Goal: Task Accomplishment & Management: Use online tool/utility

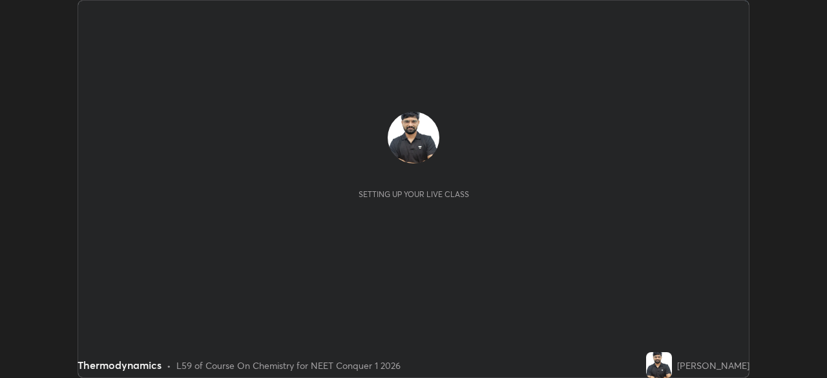
scroll to position [378, 827]
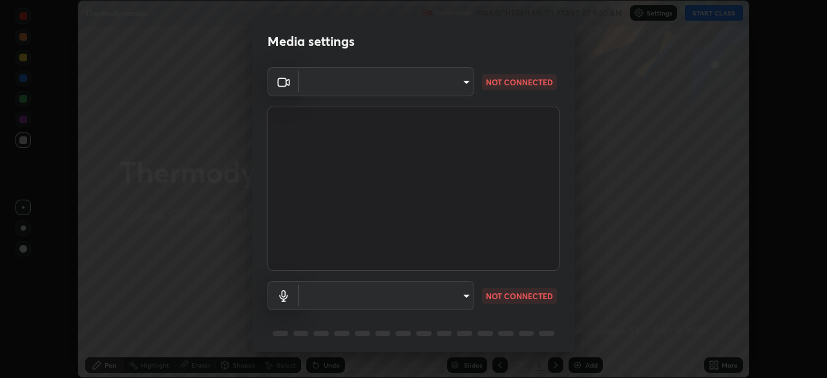
type input "97ceaaebac2d1d4ecb529c1a01e8ac353ba7857374632d61793b1c9812b1f332"
type input "bc36ce93f7dd0fad5a124689c5a6df2a6f37c0736dff020c1e35f919c27bf9e5"
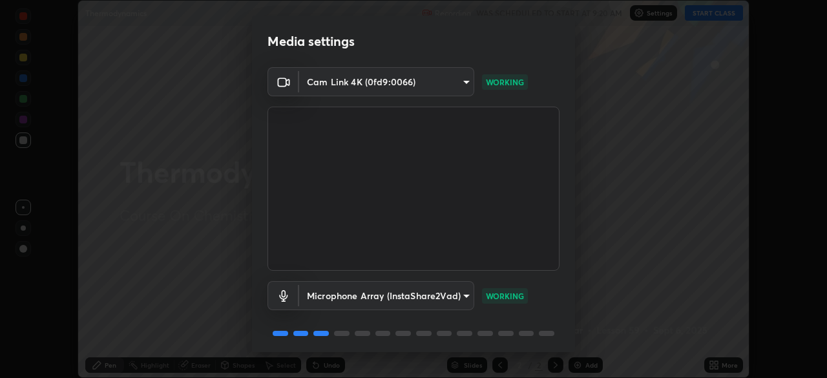
scroll to position [46, 0]
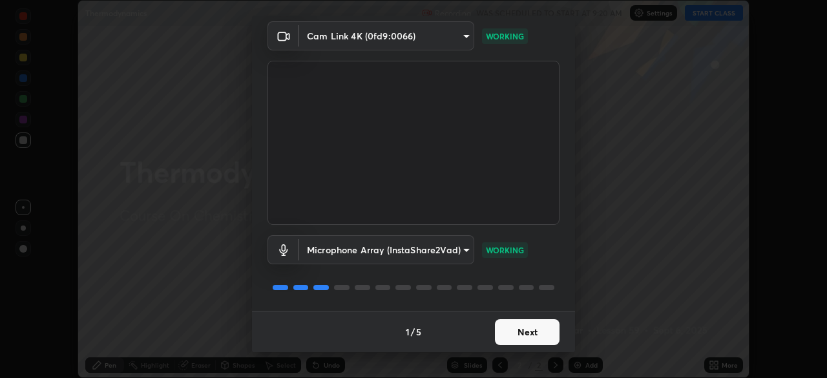
click at [525, 335] on button "Next" at bounding box center [527, 332] width 65 height 26
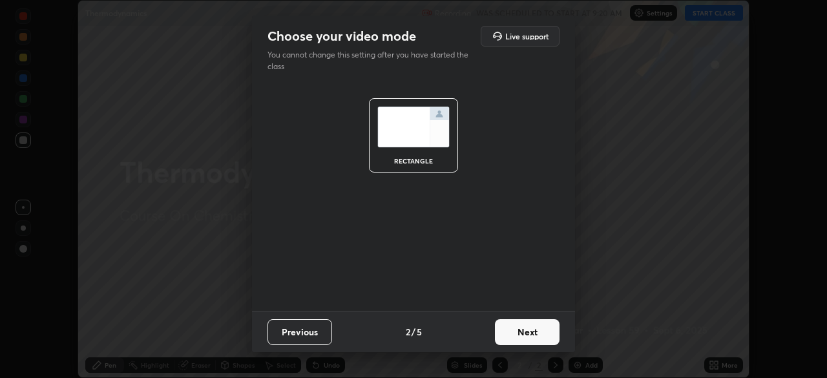
scroll to position [0, 0]
click at [527, 336] on button "Next" at bounding box center [527, 332] width 65 height 26
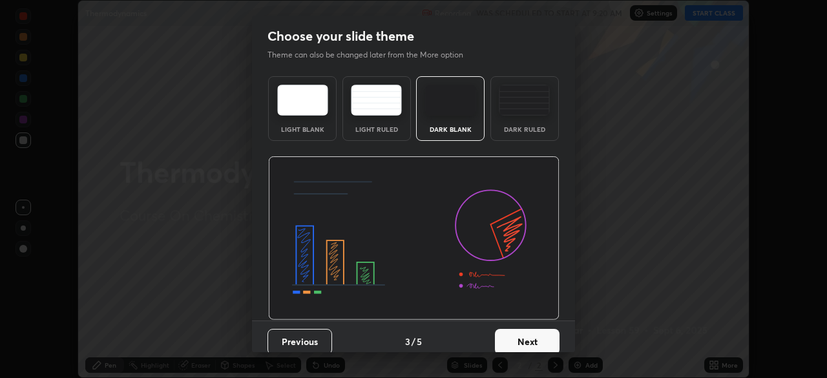
click at [528, 337] on button "Next" at bounding box center [527, 342] width 65 height 26
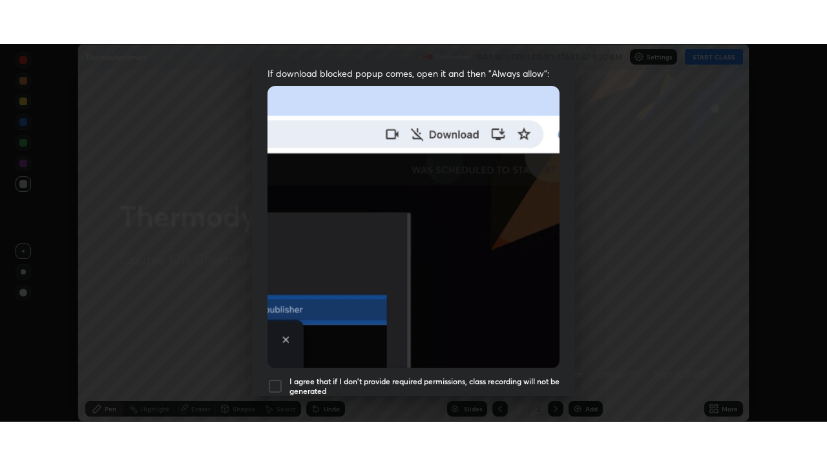
scroll to position [310, 0]
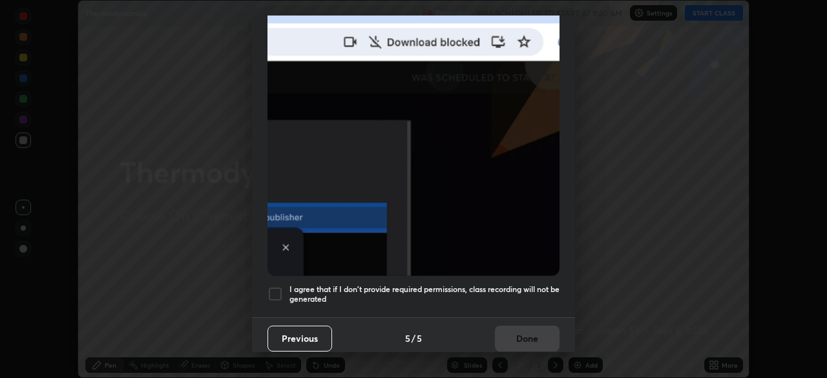
click at [276, 286] on div at bounding box center [276, 294] width 16 height 16
click at [513, 330] on button "Done" at bounding box center [527, 339] width 65 height 26
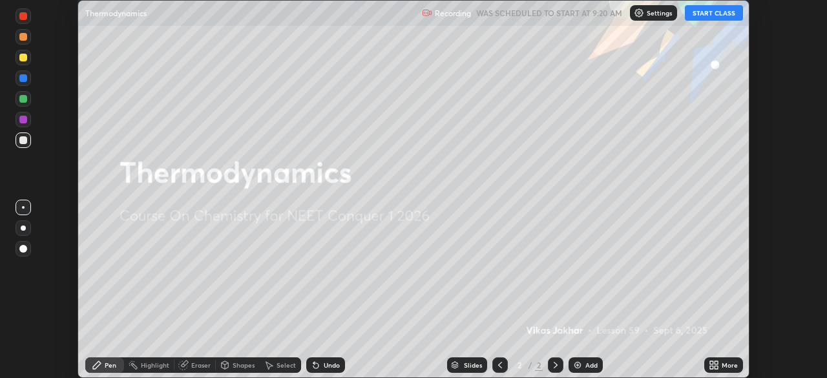
click at [711, 12] on button "START CLASS" at bounding box center [714, 13] width 58 height 16
click at [715, 361] on icon at bounding box center [716, 362] width 3 height 3
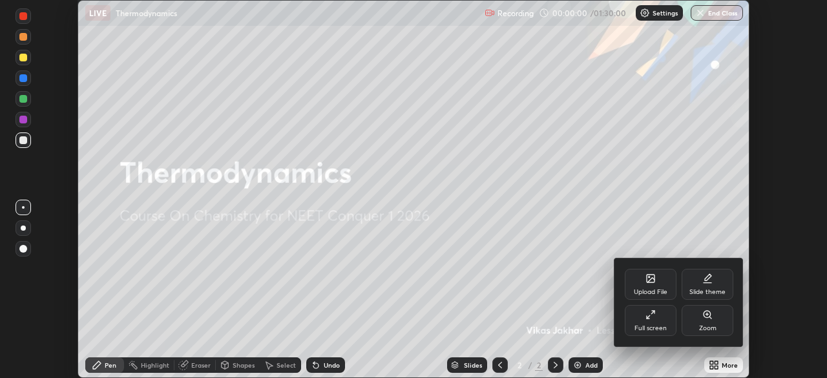
click at [651, 321] on div "Full screen" at bounding box center [651, 320] width 52 height 31
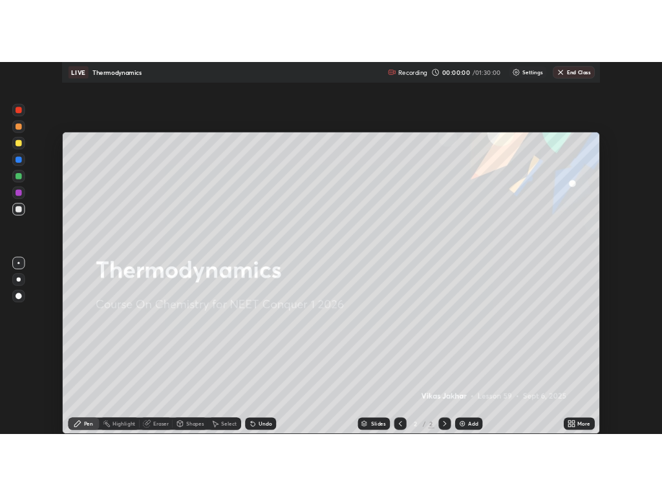
scroll to position [465, 827]
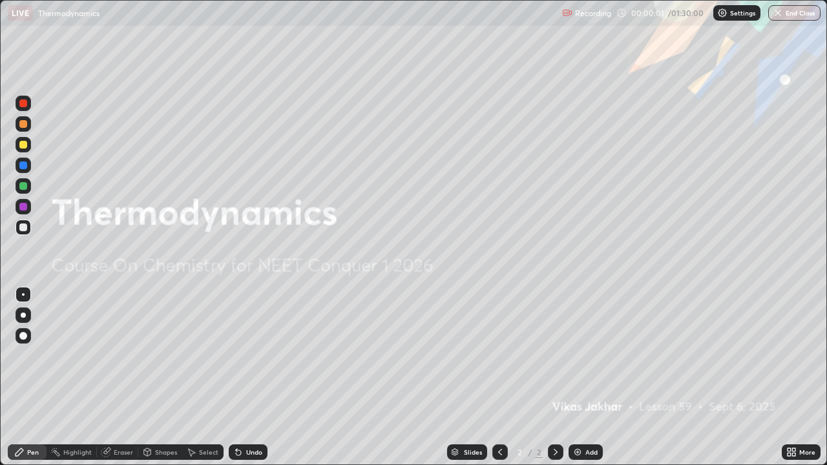
click at [582, 377] on div "Add" at bounding box center [586, 453] width 34 height 16
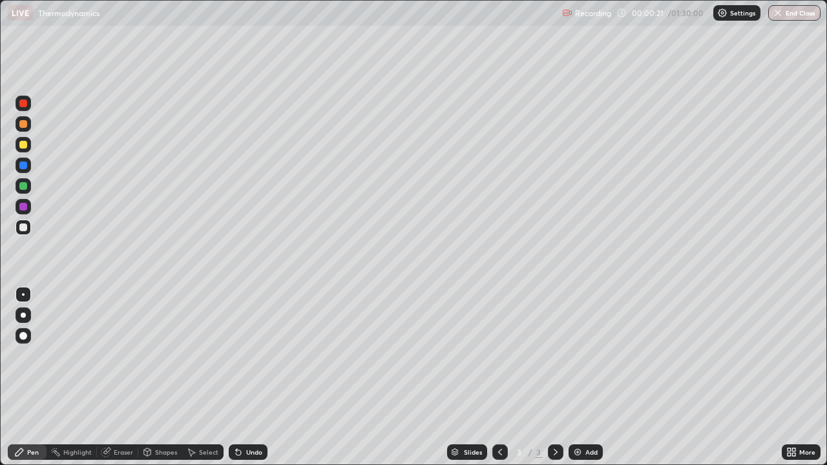
click at [24, 315] on div at bounding box center [23, 315] width 5 height 5
click at [578, 377] on img at bounding box center [578, 452] width 10 height 10
click at [119, 377] on div "Eraser" at bounding box center [123, 452] width 19 height 6
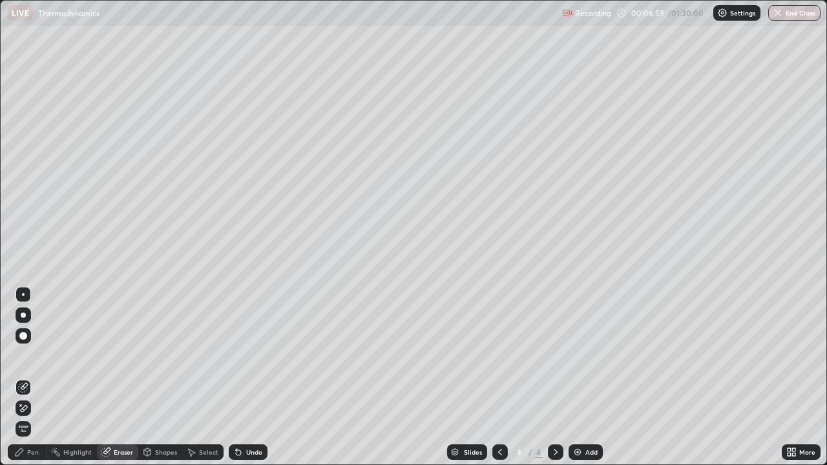
click at [37, 377] on div "Pen" at bounding box center [33, 452] width 12 height 6
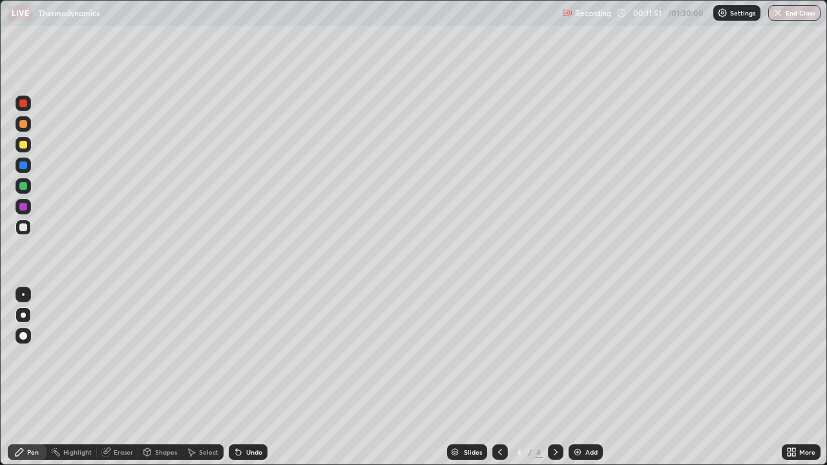
click at [119, 377] on div "Eraser" at bounding box center [123, 452] width 19 height 6
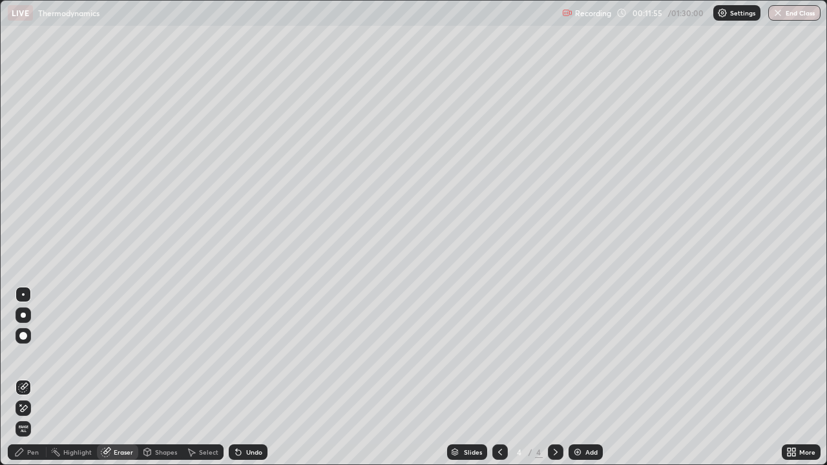
click at [34, 377] on div "Pen" at bounding box center [33, 452] width 12 height 6
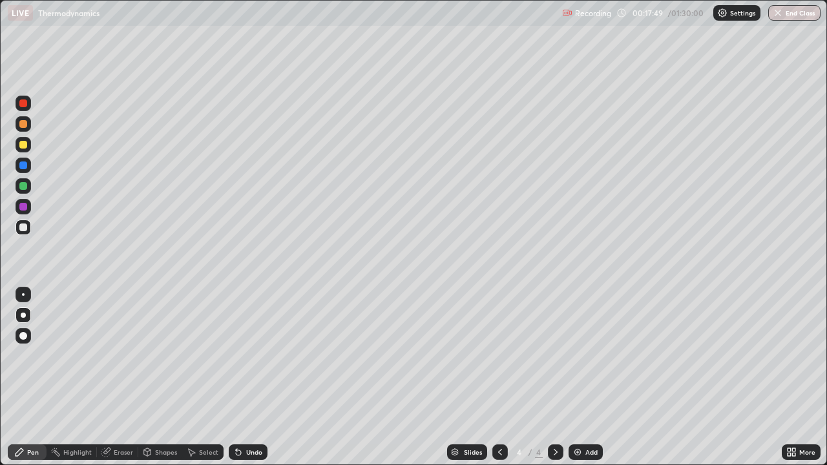
click at [579, 377] on div "Add" at bounding box center [586, 453] width 34 height 16
click at [122, 377] on div "Eraser" at bounding box center [123, 452] width 19 height 6
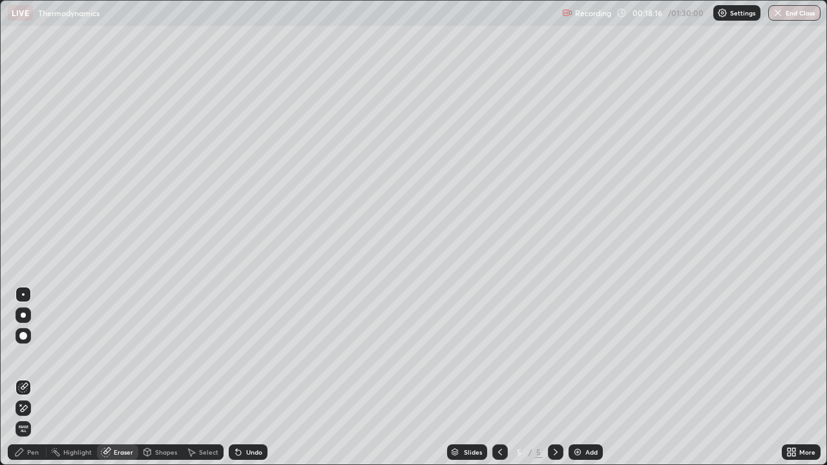
click at [21, 377] on icon at bounding box center [20, 453] width 8 height 8
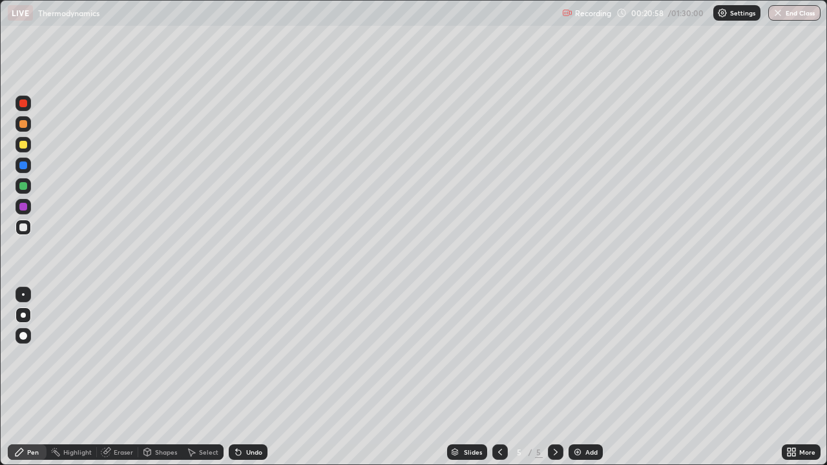
click at [119, 377] on div "Eraser" at bounding box center [117, 453] width 41 height 16
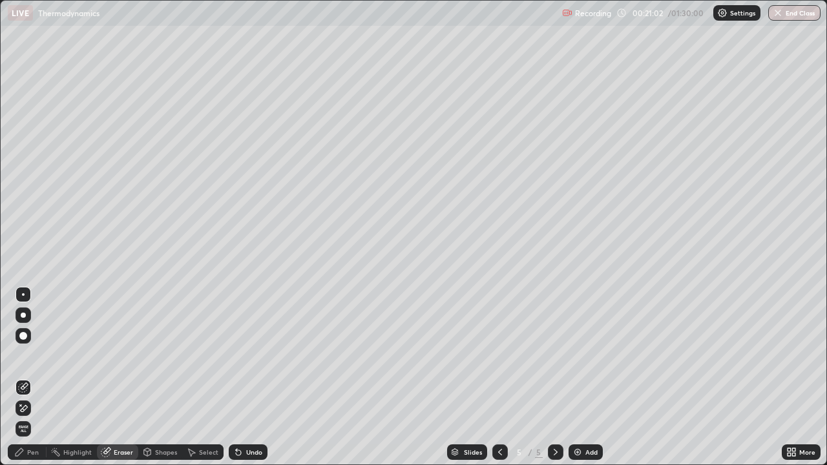
click at [32, 377] on div "Pen" at bounding box center [27, 453] width 39 height 16
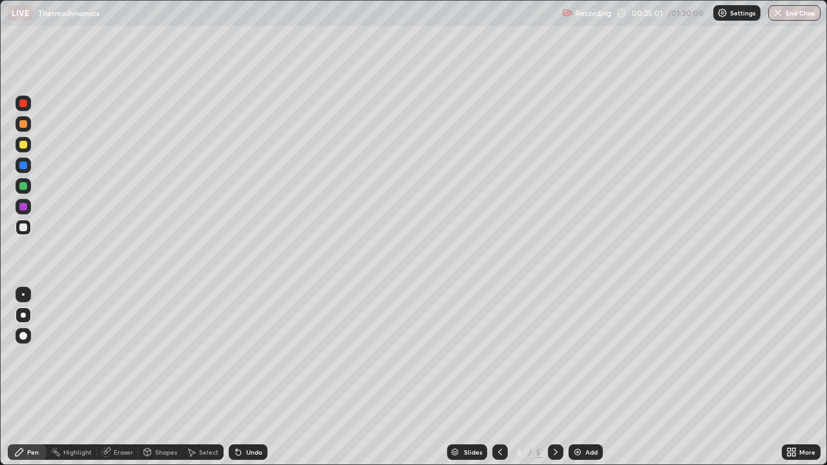
click at [580, 377] on img at bounding box center [578, 452] width 10 height 10
click at [119, 377] on div "Eraser" at bounding box center [123, 452] width 19 height 6
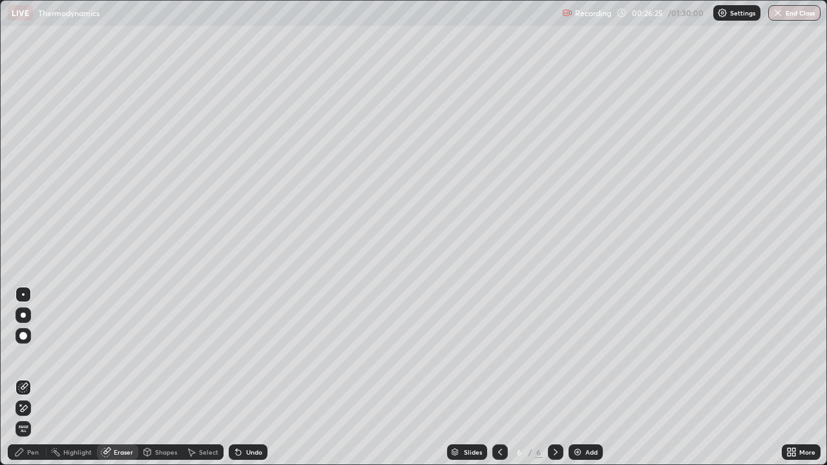
click at [32, 377] on div "Pen" at bounding box center [33, 452] width 12 height 6
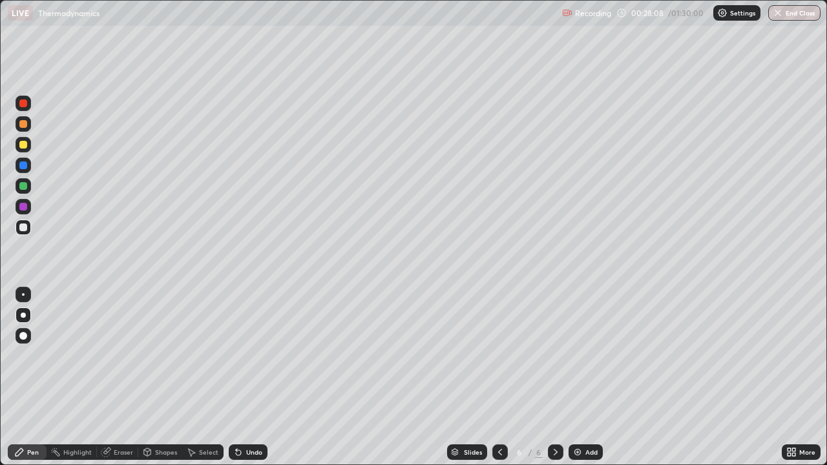
click at [24, 125] on div at bounding box center [23, 124] width 8 height 8
click at [574, 377] on img at bounding box center [578, 452] width 10 height 10
click at [127, 377] on div "Eraser" at bounding box center [123, 452] width 19 height 6
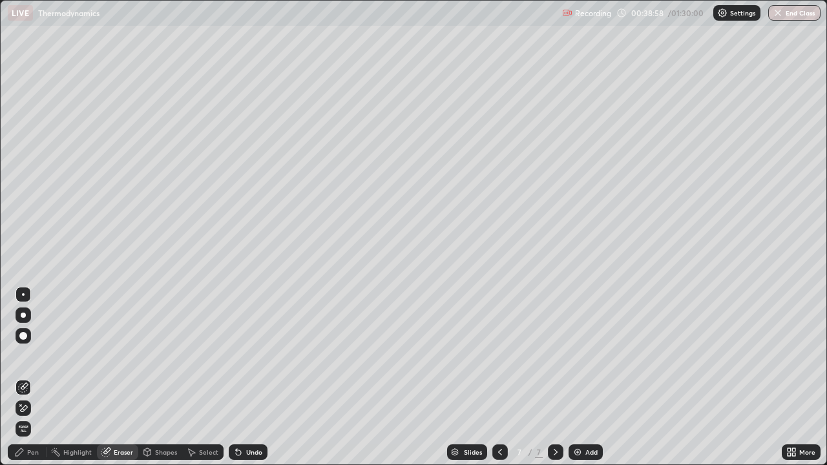
click at [578, 377] on img at bounding box center [578, 452] width 10 height 10
click at [28, 377] on div "Pen" at bounding box center [33, 452] width 12 height 6
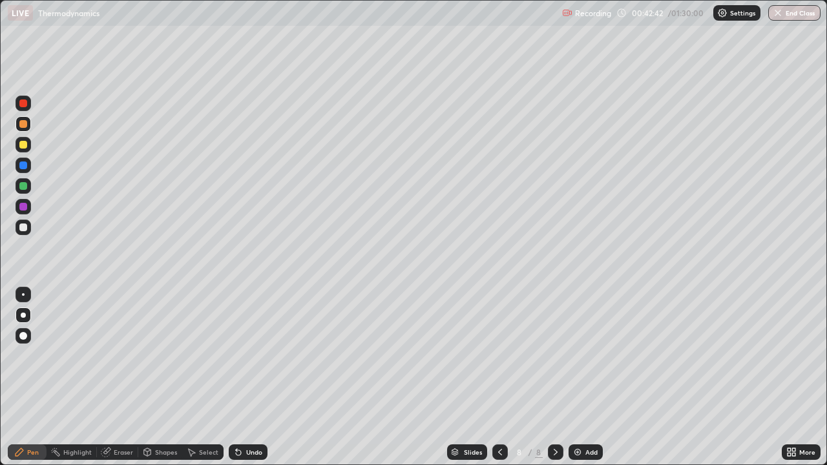
click at [23, 230] on div at bounding box center [23, 228] width 8 height 8
click at [120, 377] on div "Eraser" at bounding box center [123, 452] width 19 height 6
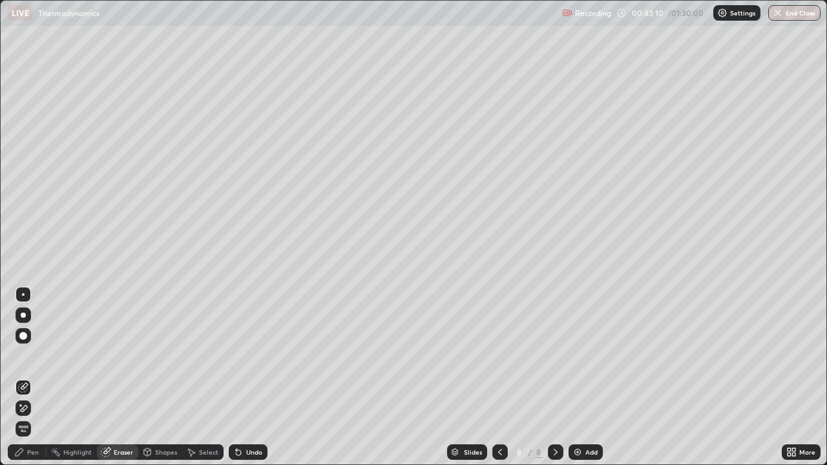
click at [33, 377] on div "Pen" at bounding box center [33, 452] width 12 height 6
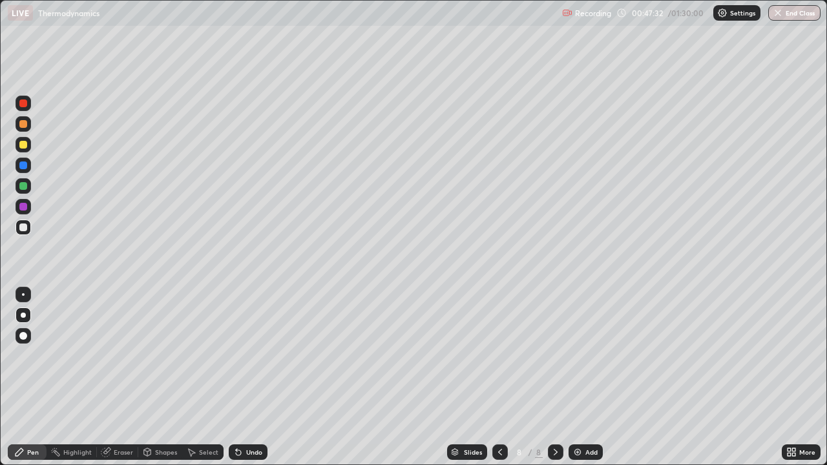
click at [578, 377] on img at bounding box center [578, 452] width 10 height 10
click at [583, 377] on div "Add" at bounding box center [586, 453] width 34 height 16
click at [581, 377] on div "Add" at bounding box center [586, 453] width 34 height 16
click at [120, 377] on div "Eraser" at bounding box center [123, 452] width 19 height 6
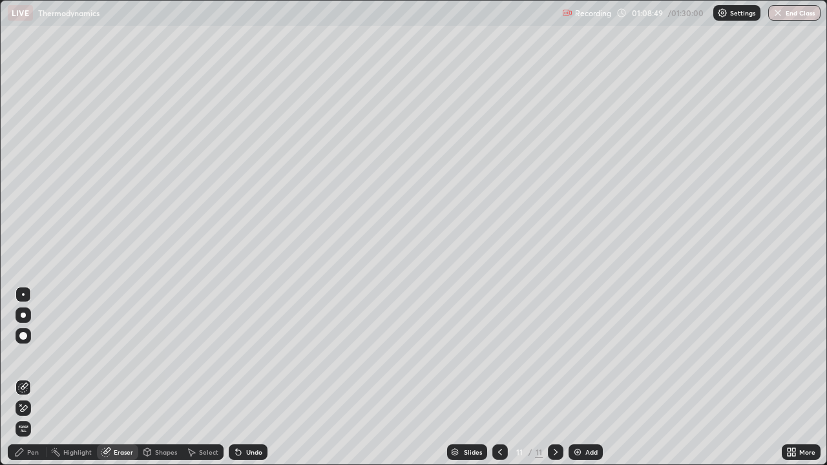
click at [28, 377] on div "Pen" at bounding box center [33, 452] width 12 height 6
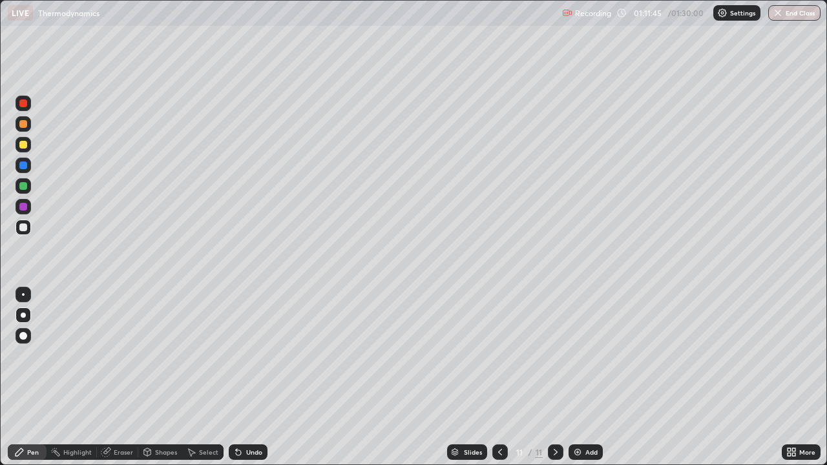
click at [23, 146] on div at bounding box center [23, 145] width 8 height 8
click at [579, 377] on img at bounding box center [578, 452] width 10 height 10
click at [807, 12] on button "End Class" at bounding box center [795, 13] width 51 height 16
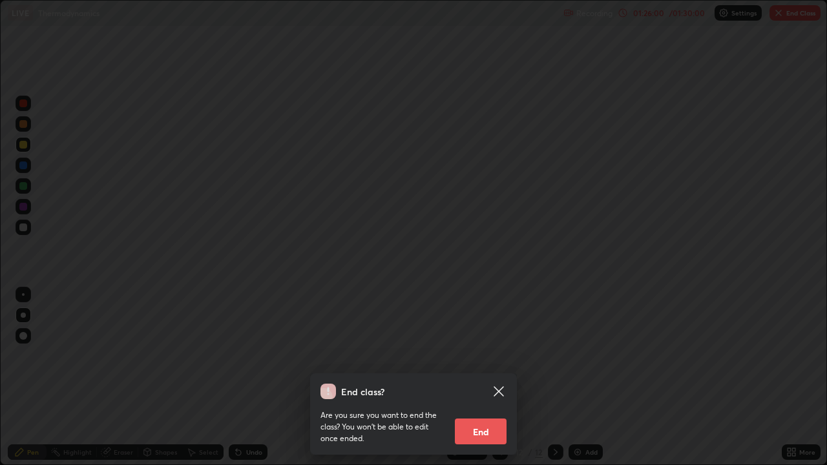
click at [485, 377] on button "End" at bounding box center [481, 432] width 52 height 26
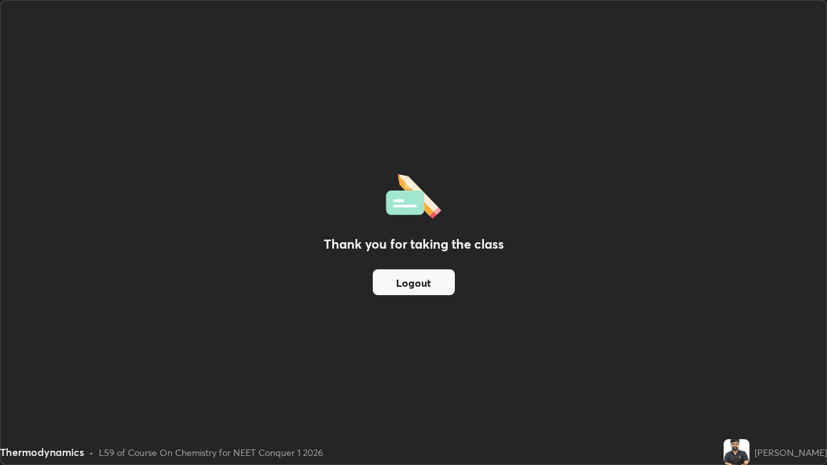
click at [422, 280] on button "Logout" at bounding box center [414, 283] width 82 height 26
click at [431, 287] on button "Logout" at bounding box center [414, 283] width 82 height 26
click at [745, 377] on img at bounding box center [737, 453] width 26 height 26
click at [432, 284] on button "Logout" at bounding box center [414, 283] width 82 height 26
click at [428, 283] on button "Logout" at bounding box center [414, 283] width 82 height 26
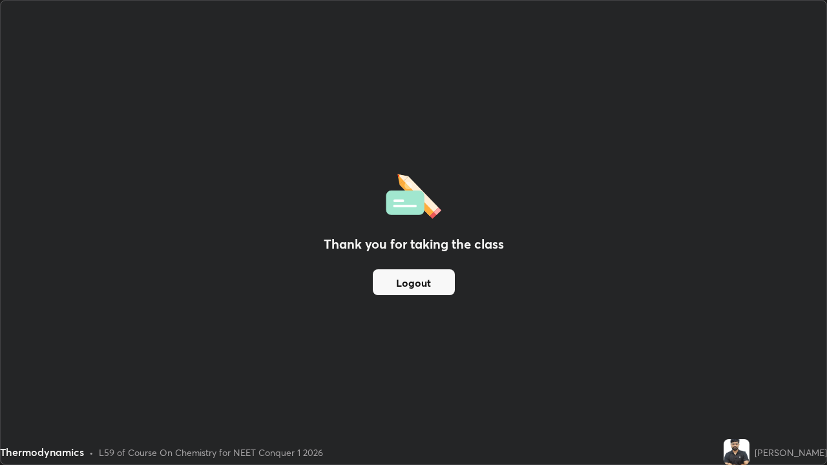
click at [424, 282] on button "Logout" at bounding box center [414, 283] width 82 height 26
click at [711, 377] on div "Thank you for taking the class Logout" at bounding box center [414, 233] width 826 height 464
click at [436, 283] on button "Logout" at bounding box center [414, 283] width 82 height 26
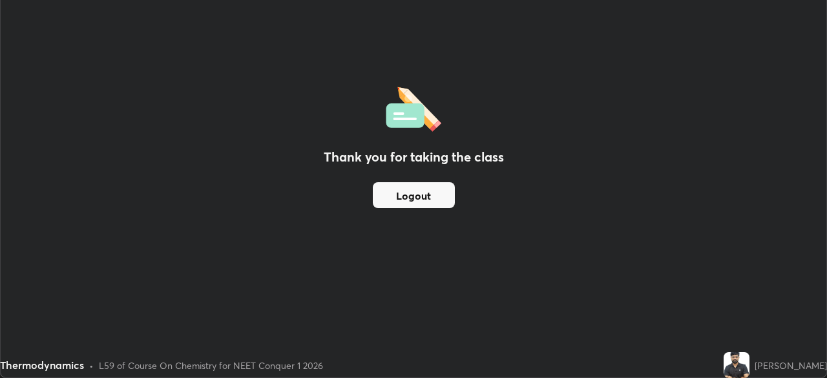
scroll to position [64257, 63808]
